Goal: Find specific page/section: Find specific page/section

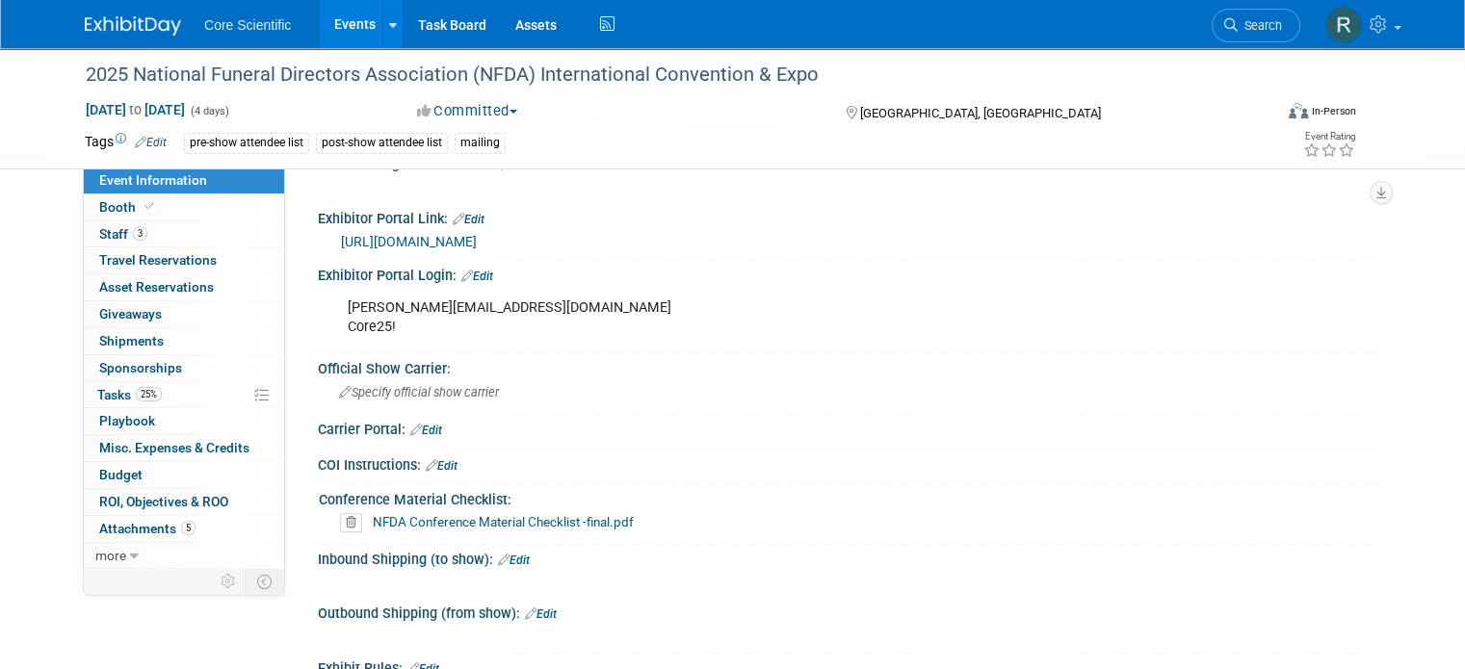
click at [90, 14] on link at bounding box center [144, 16] width 119 height 15
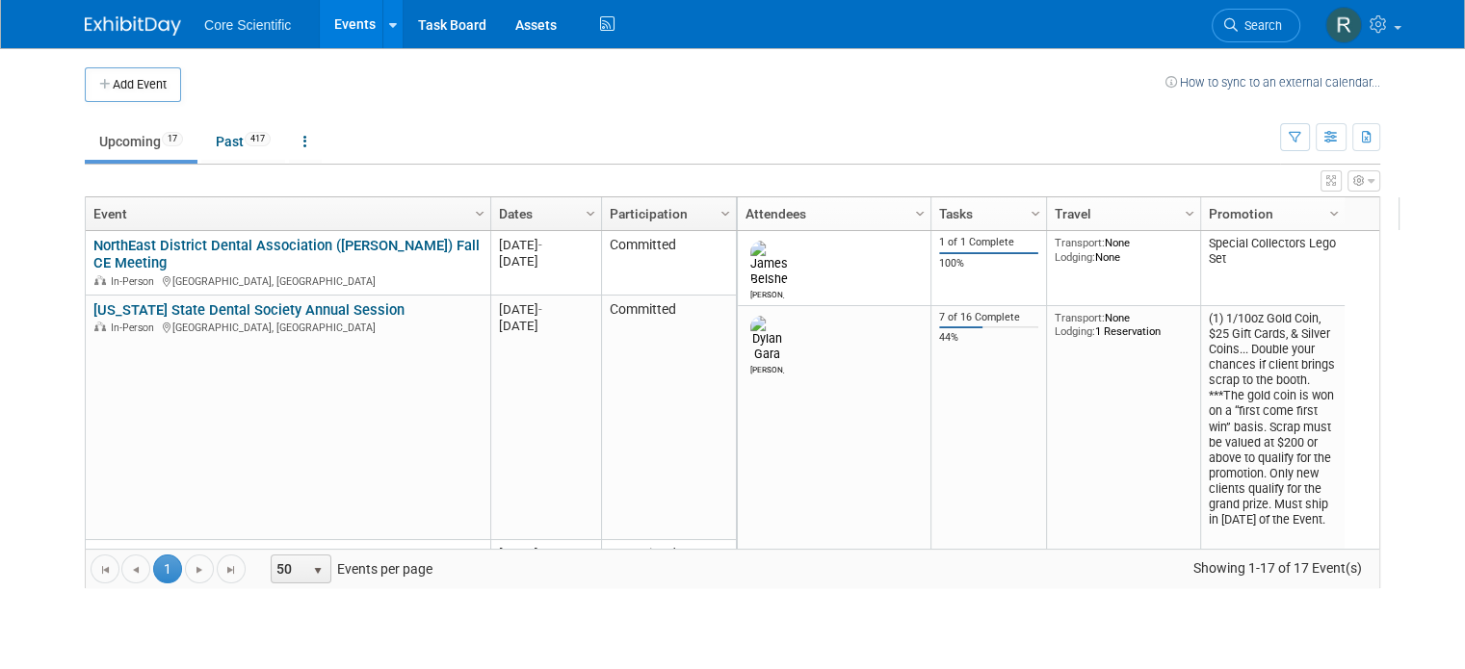
click at [1282, 30] on span "Search" at bounding box center [1260, 25] width 44 height 14
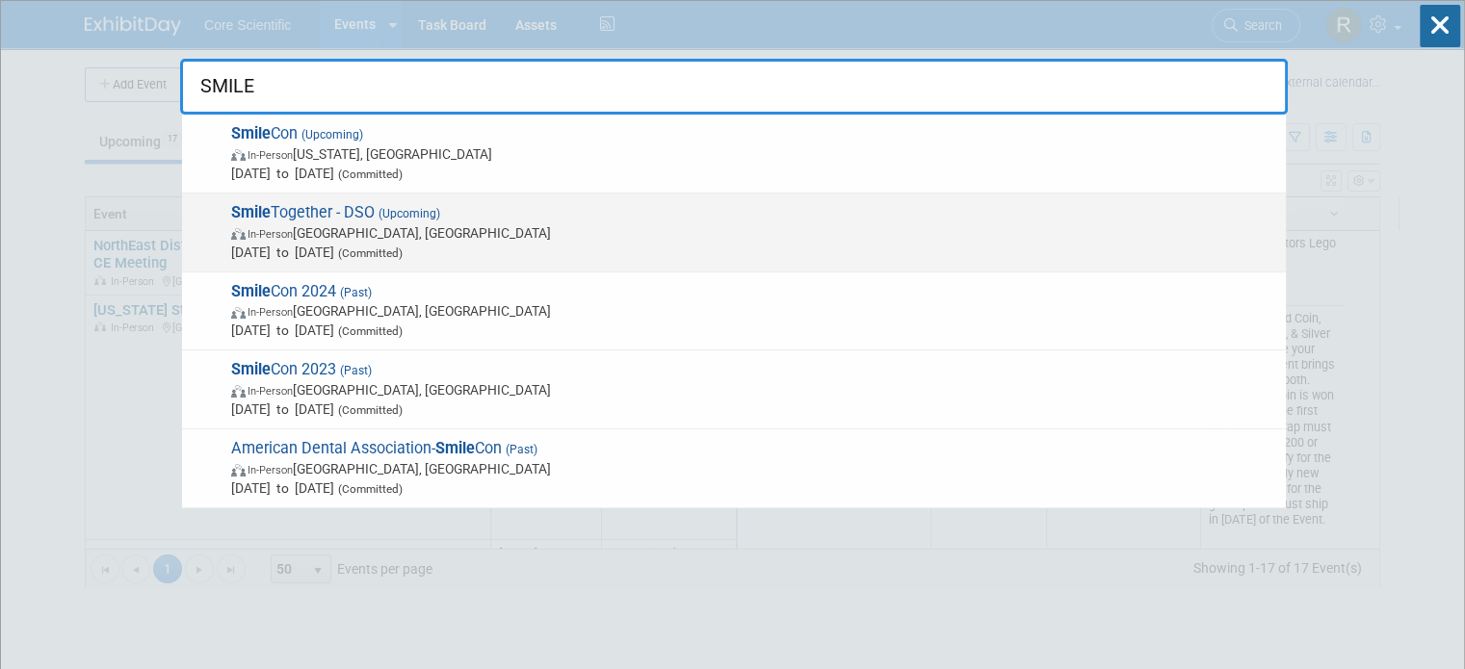
type input "SMILE"
click at [470, 243] on span "Oct 27, 2025 to Oct 29, 2025 (Committed)" at bounding box center [753, 252] width 1045 height 19
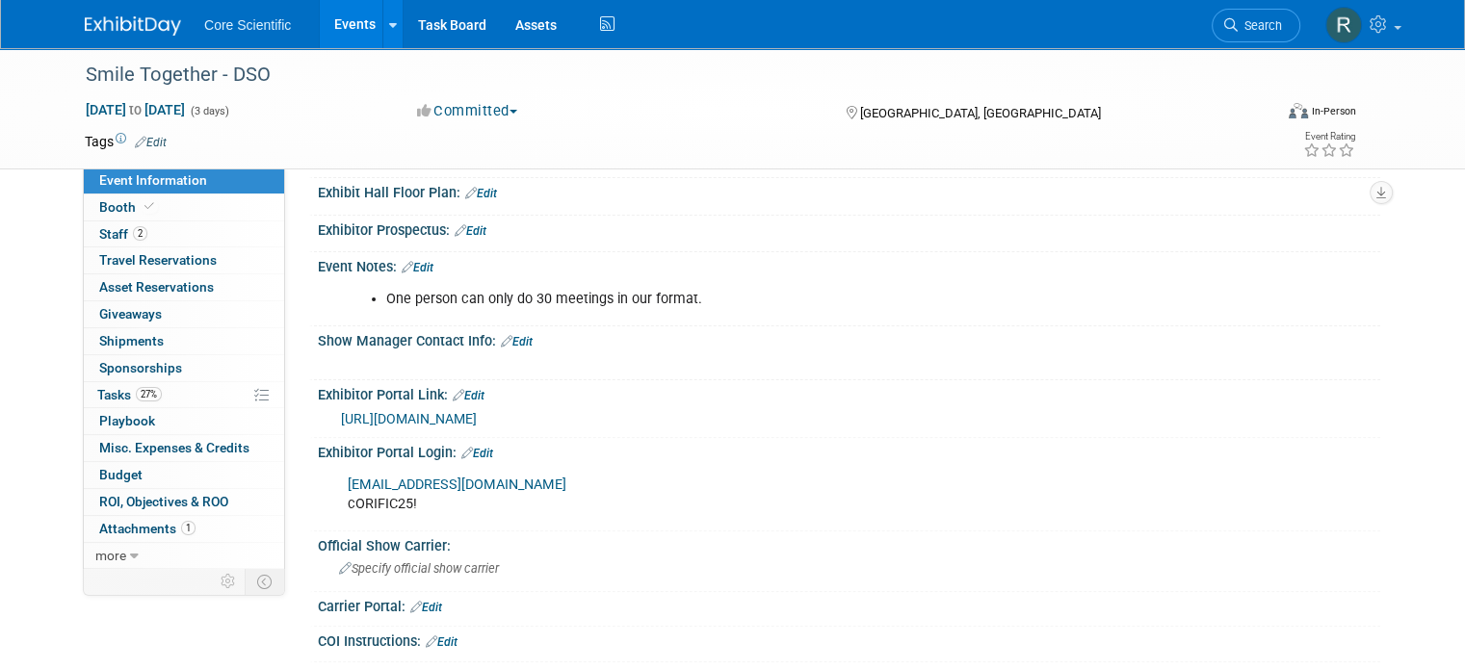
scroll to position [482, 0]
click at [477, 415] on link "https://matchmaking.grip.events/smiletogether/event-login" at bounding box center [409, 419] width 136 height 15
